Goal: Information Seeking & Learning: Learn about a topic

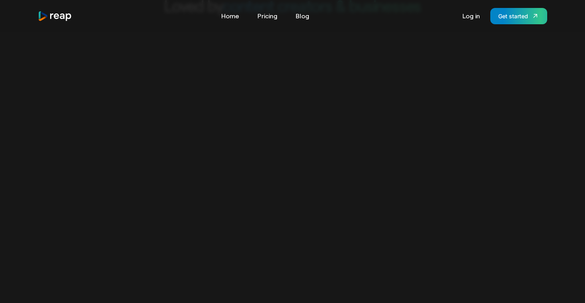
scroll to position [421, 0]
click at [271, 15] on link "Pricing" at bounding box center [268, 16] width 28 height 13
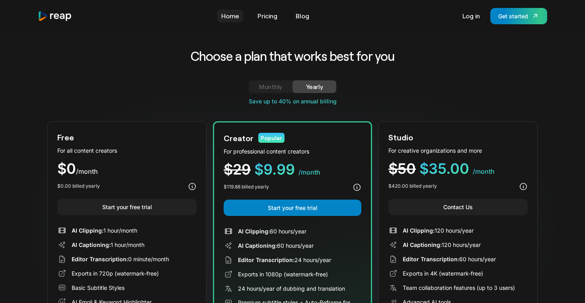
click at [229, 21] on link "Home" at bounding box center [230, 16] width 26 height 13
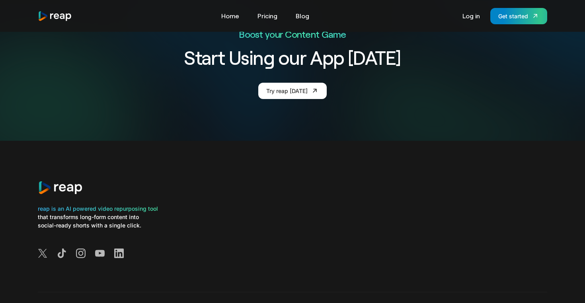
scroll to position [3005, 0]
